Goal: Task Accomplishment & Management: Use online tool/utility

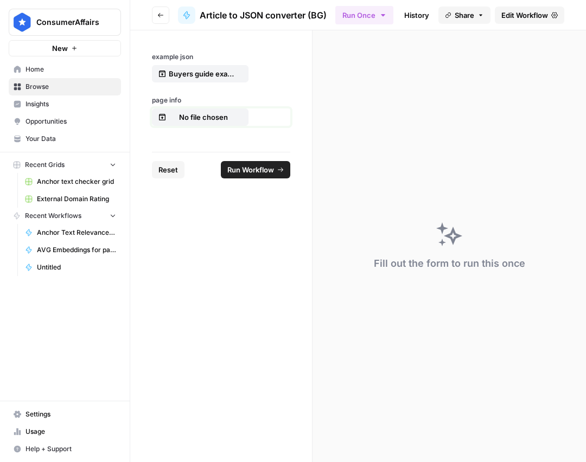
click at [193, 122] on p "No file chosen" at bounding box center [203, 117] width 69 height 11
click at [265, 169] on span "Run Workflow" at bounding box center [250, 169] width 47 height 11
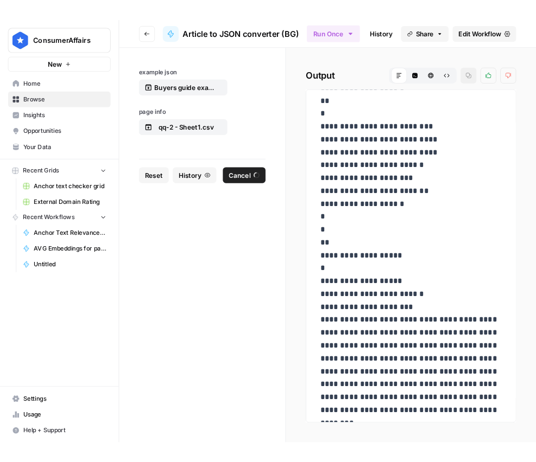
scroll to position [7711, 0]
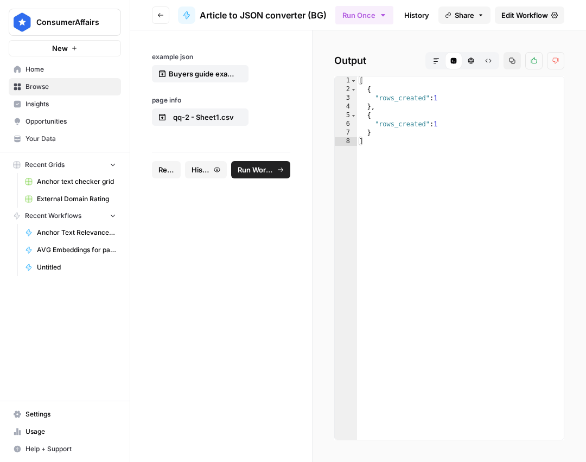
click at [437, 61] on icon "button" at bounding box center [436, 61] width 7 height 7
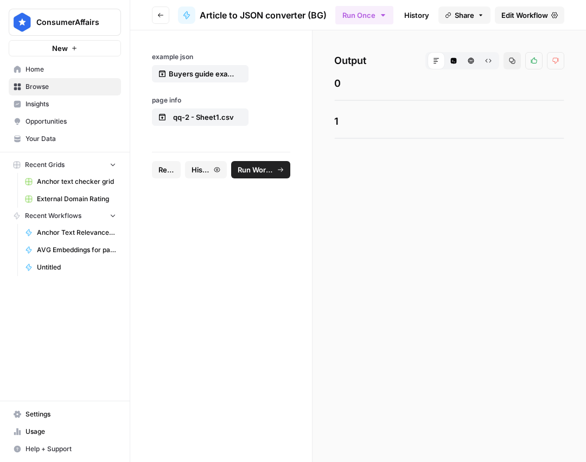
click at [455, 61] on icon "button" at bounding box center [454, 61] width 6 height 6
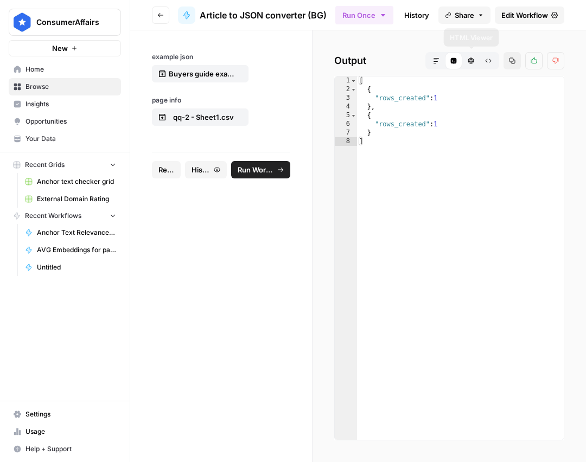
click at [489, 61] on icon "button" at bounding box center [488, 61] width 7 height 7
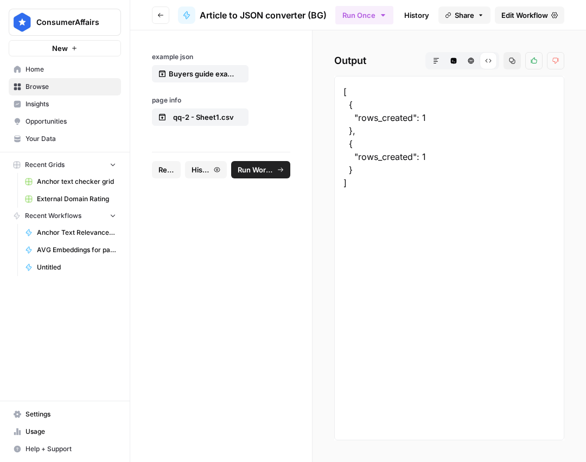
click at [475, 61] on button "HTML Viewer" at bounding box center [470, 60] width 17 height 17
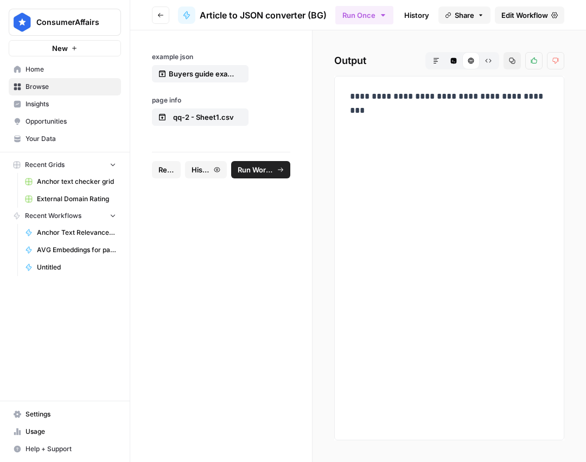
click at [457, 60] on button "Code Editor" at bounding box center [453, 60] width 17 height 17
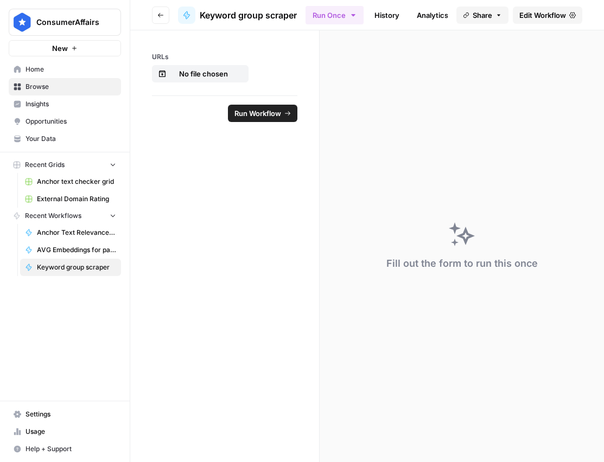
click at [163, 15] on icon "button" at bounding box center [160, 15] width 7 height 7
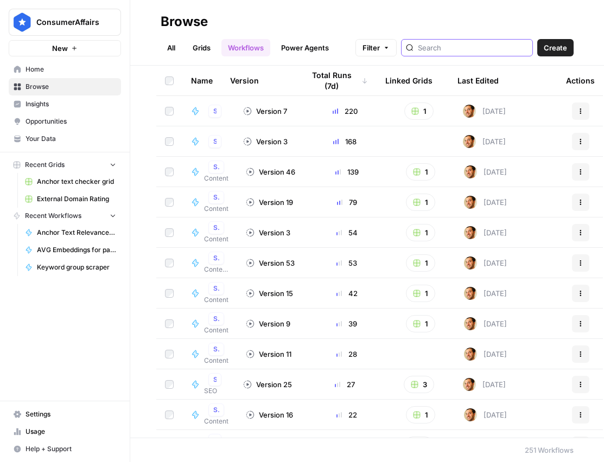
click at [463, 51] on input "search" at bounding box center [473, 47] width 110 height 11
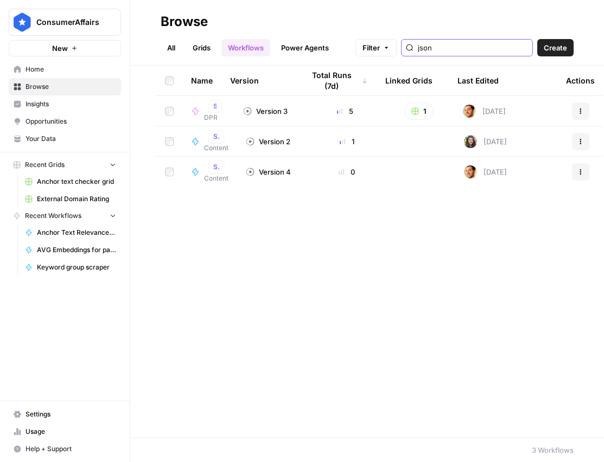
click at [418, 111] on icon "button" at bounding box center [415, 111] width 7 height 7
type input "json"
click at [437, 149] on span "Research Page JSON Generator ([PERSON_NAME])" at bounding box center [468, 150] width 87 height 11
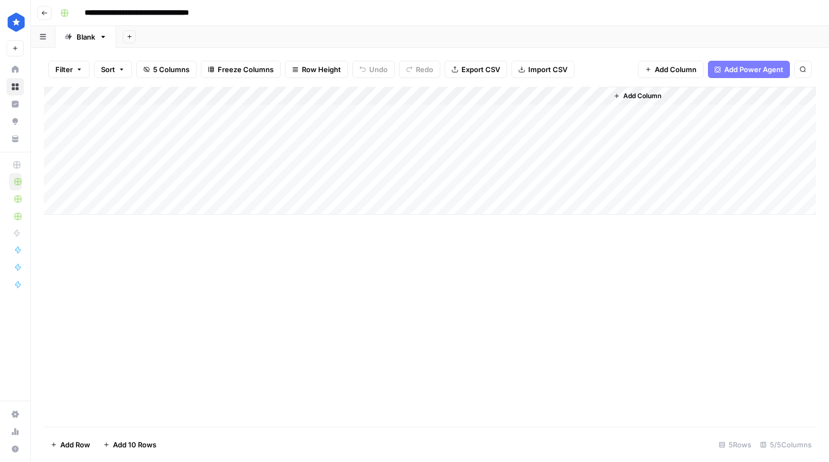
click at [48, 10] on button "Go back" at bounding box center [44, 13] width 14 height 14
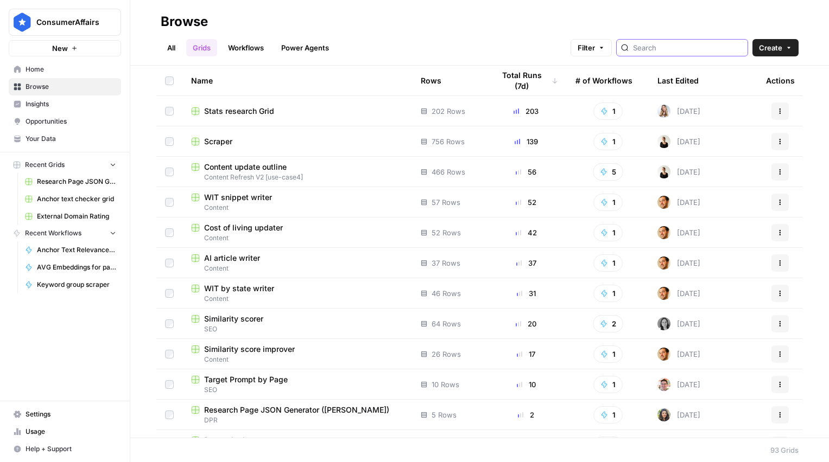
click at [603, 48] on input "search" at bounding box center [688, 47] width 110 height 11
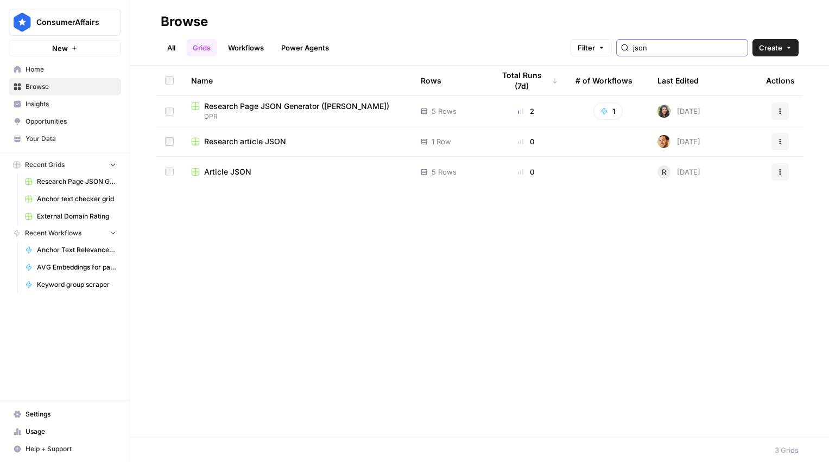
type input "json"
click at [249, 142] on span "Research article JSON" at bounding box center [245, 141] width 82 height 11
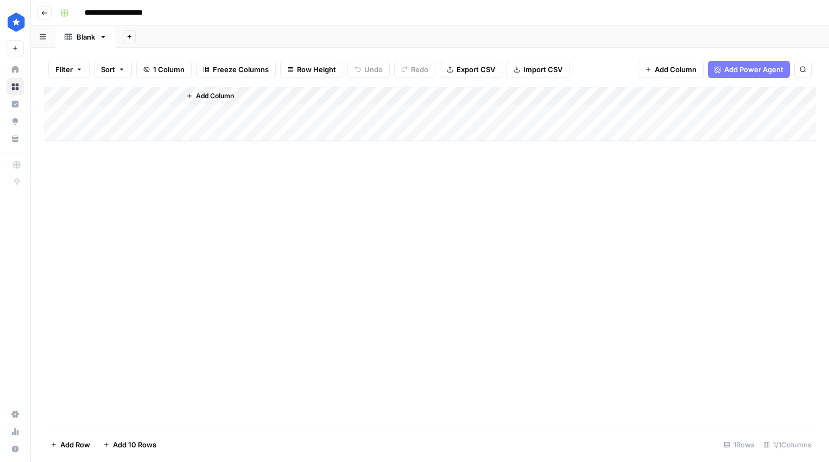
click at [143, 111] on div "Add Column" at bounding box center [430, 114] width 772 height 54
click at [130, 170] on div "Add Column" at bounding box center [430, 257] width 772 height 340
click at [46, 11] on icon "button" at bounding box center [44, 13] width 7 height 7
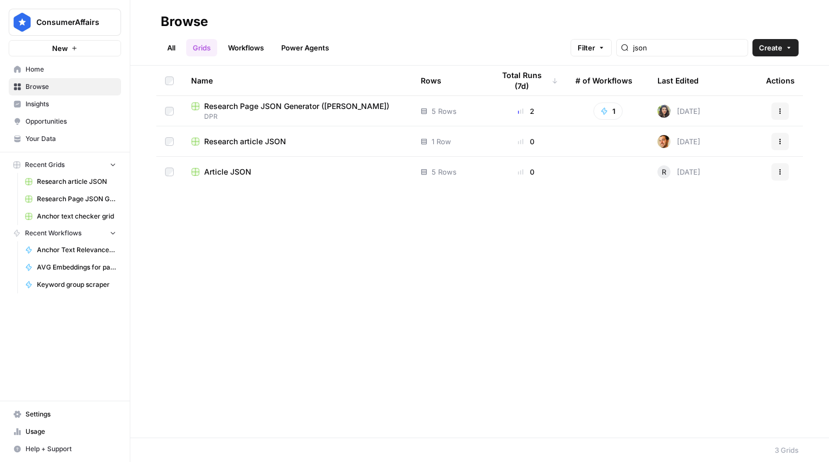
click at [252, 168] on div "Article JSON" at bounding box center [297, 172] width 212 height 11
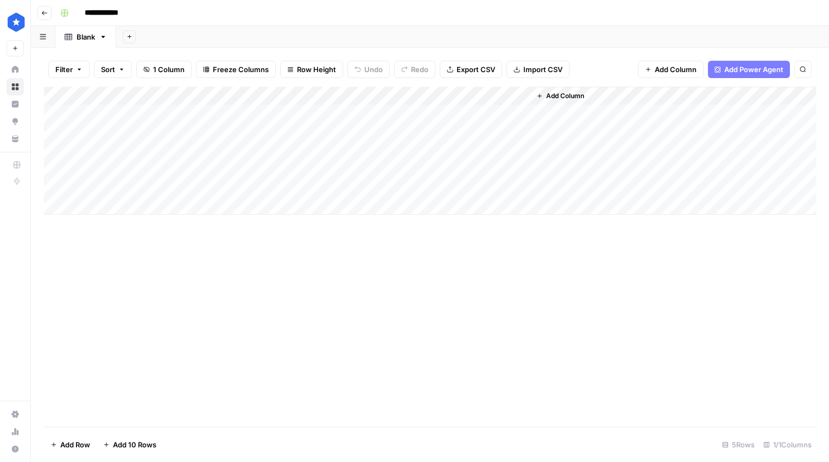
click at [386, 165] on div "Add Column" at bounding box center [430, 151] width 772 height 128
click at [307, 164] on div "Add Column" at bounding box center [430, 151] width 772 height 128
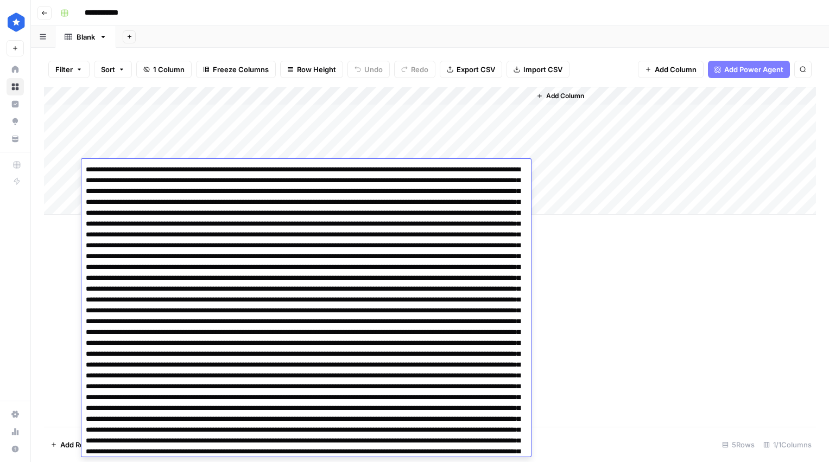
scroll to position [838, 0]
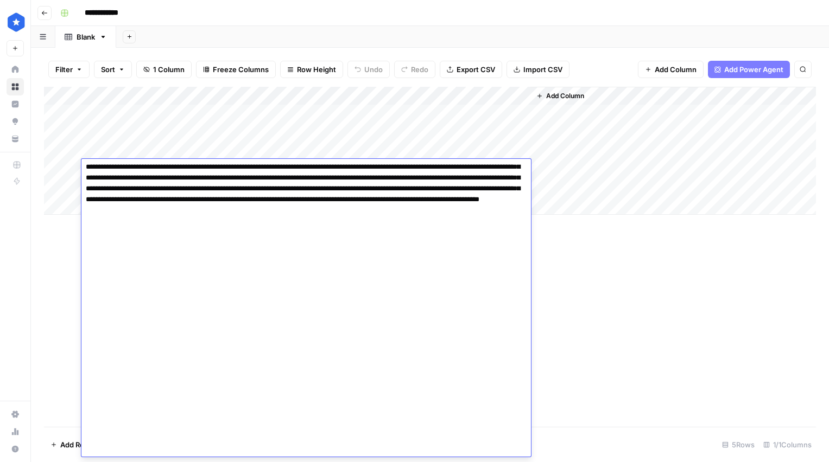
click at [517, 137] on div "Add Column" at bounding box center [430, 151] width 772 height 128
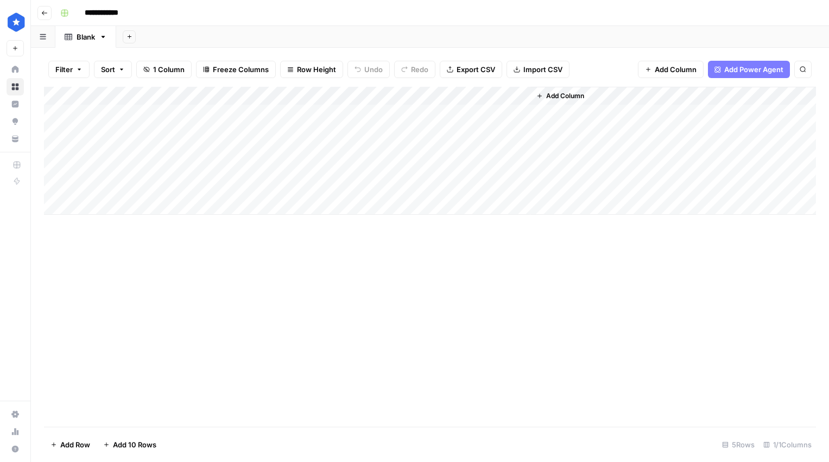
click at [462, 185] on div "Add Column" at bounding box center [430, 151] width 772 height 128
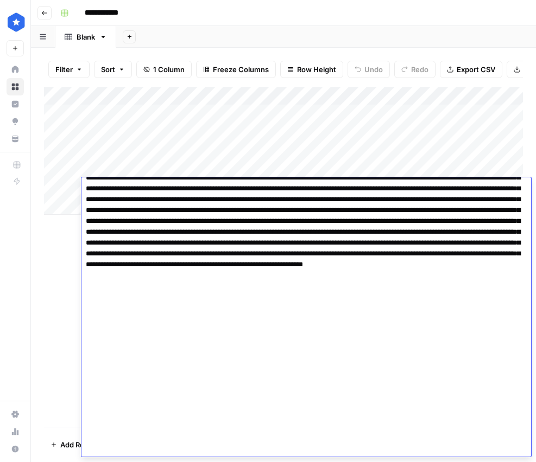
scroll to position [564, 0]
